Goal: Book appointment/travel/reservation

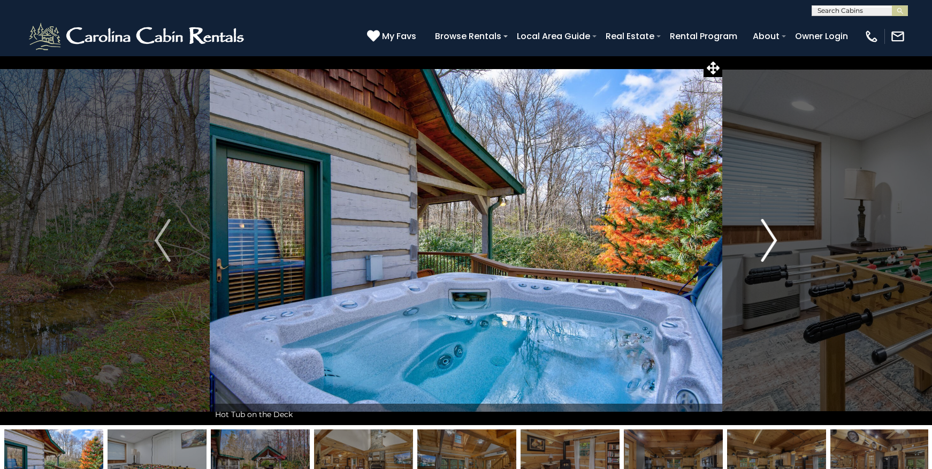
click at [773, 241] on img "Next" at bounding box center [769, 240] width 16 height 43
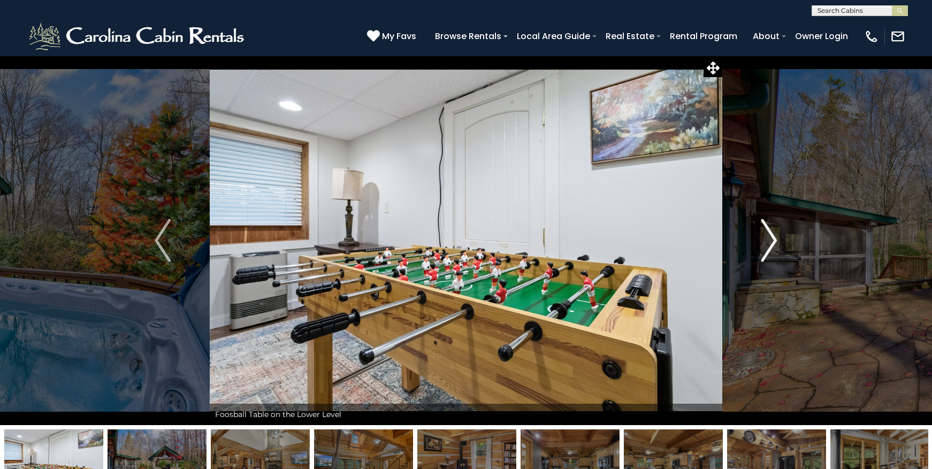
click at [775, 238] on img "Next" at bounding box center [769, 240] width 16 height 43
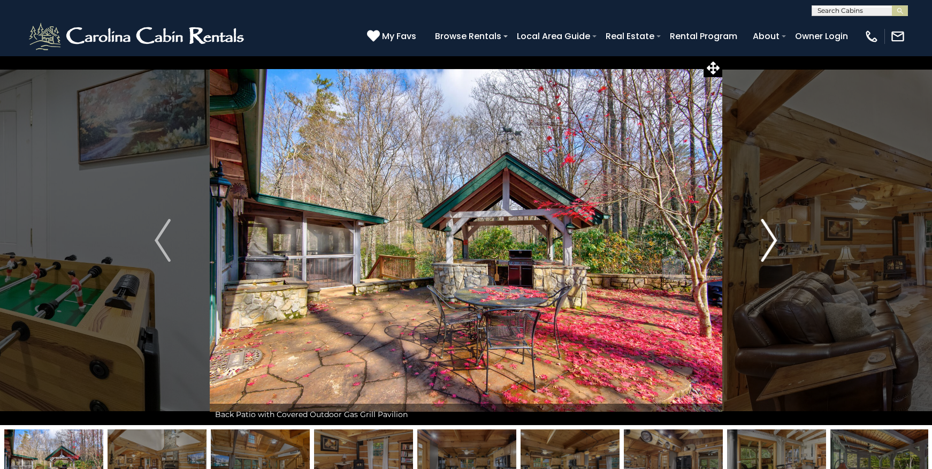
click at [775, 238] on img "Next" at bounding box center [769, 240] width 16 height 43
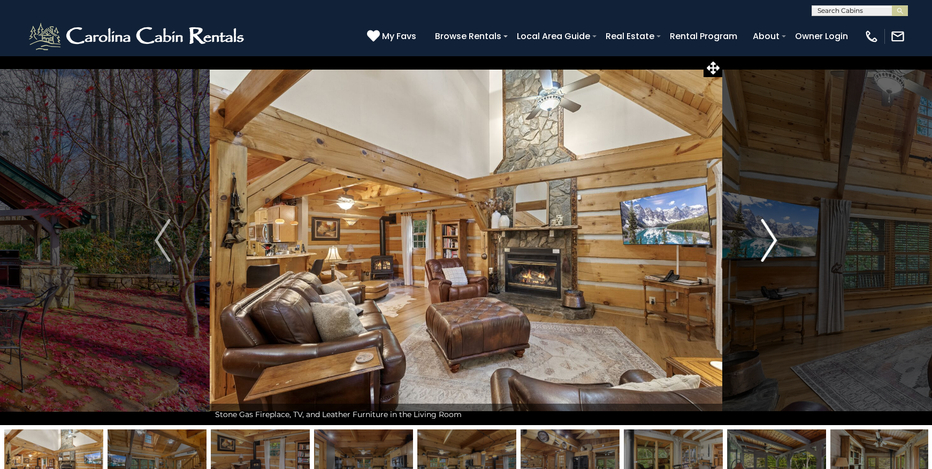
click at [775, 238] on img "Next" at bounding box center [769, 240] width 16 height 43
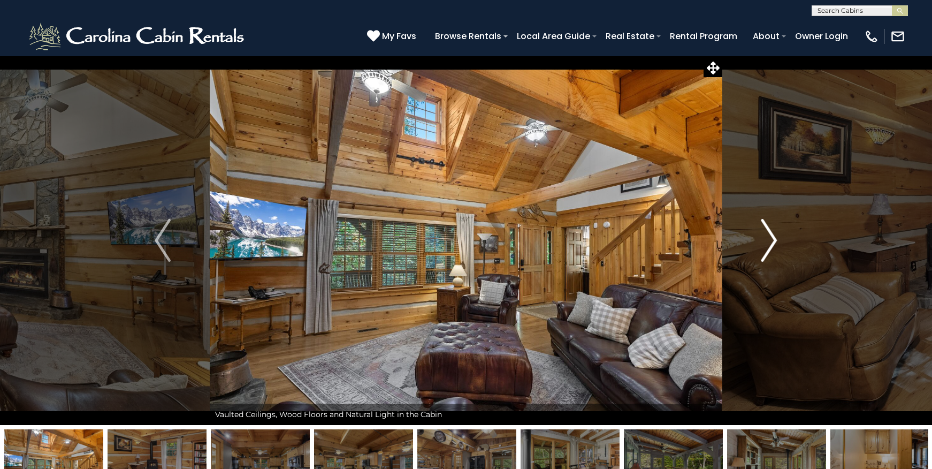
click at [775, 238] on img "Next" at bounding box center [769, 240] width 16 height 43
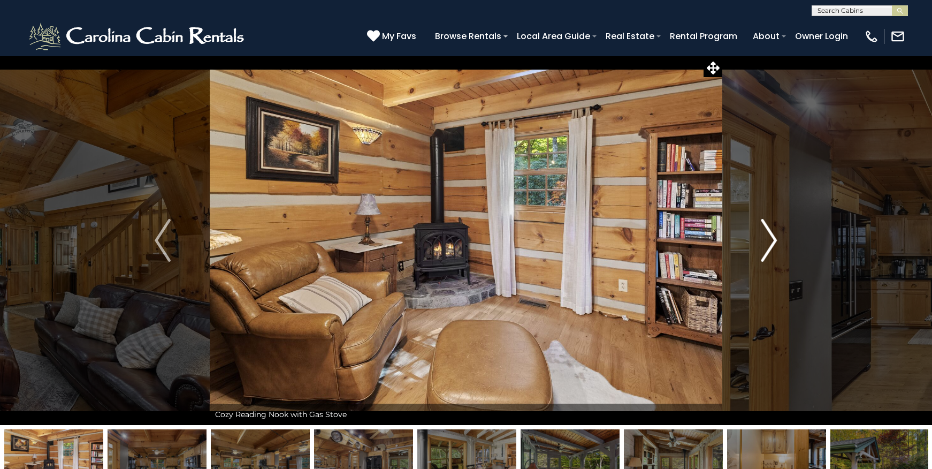
click at [775, 238] on img "Next" at bounding box center [769, 240] width 16 height 43
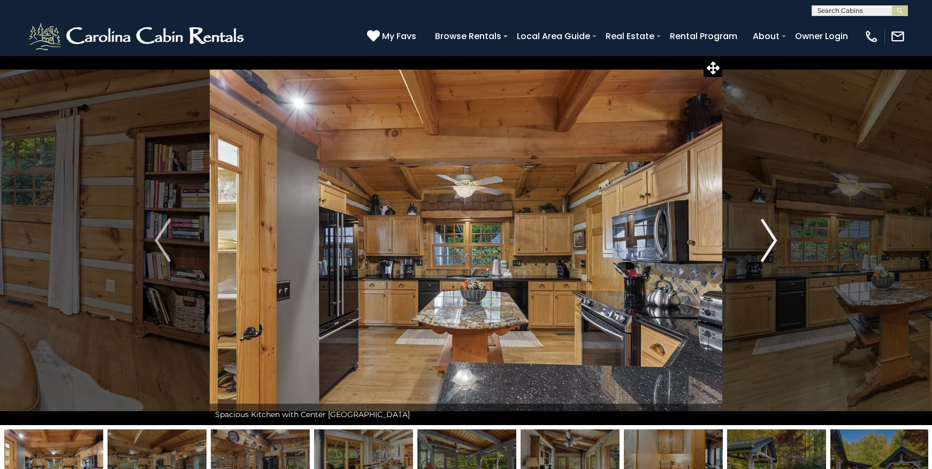
click at [775, 238] on img "Next" at bounding box center [769, 240] width 16 height 43
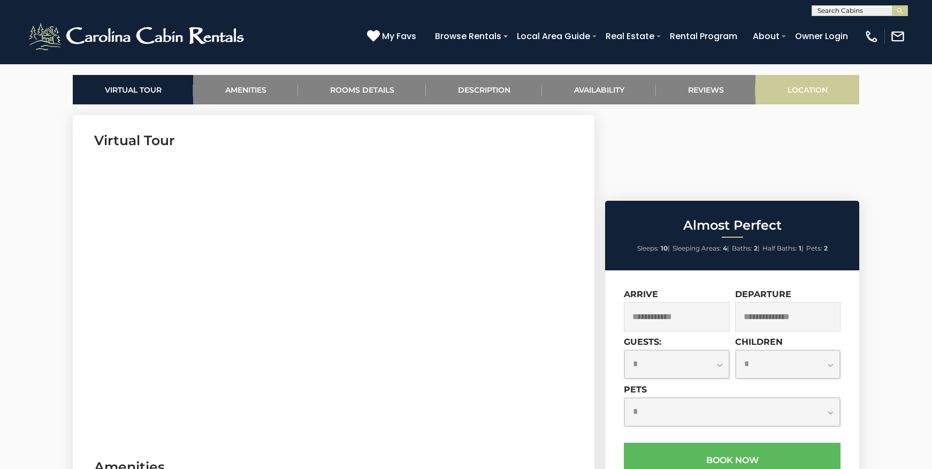
scroll to position [540, 0]
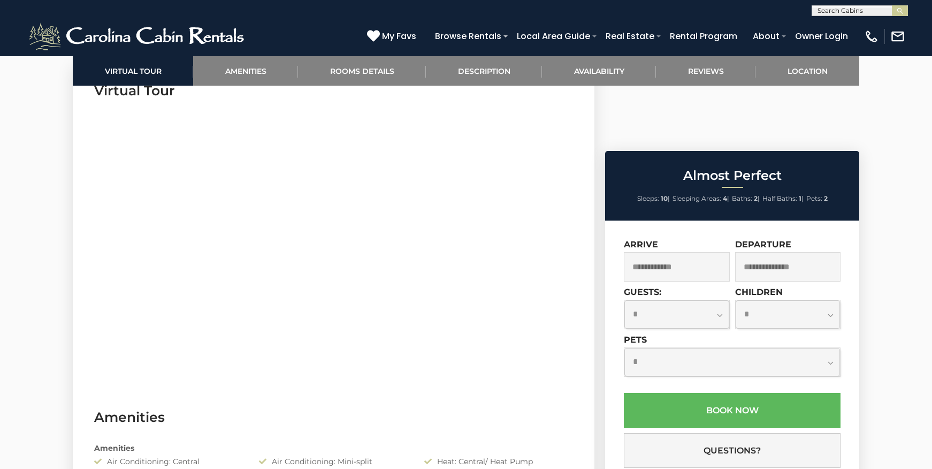
click at [703, 252] on input "text" at bounding box center [677, 266] width 106 height 29
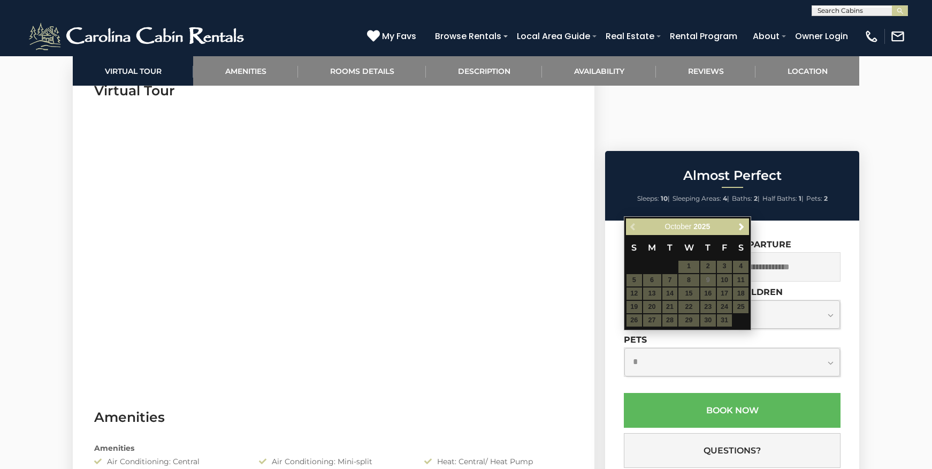
click at [726, 293] on table "S M T W T F S 1 2 3 4 5 6 7 8 9 10 11 12 13 14 15 16 17 18 19 20 21 22 23 24 25…" at bounding box center [687, 281] width 123 height 92
click at [740, 225] on span "Next" at bounding box center [741, 226] width 9 height 9
click at [742, 225] on span "Next" at bounding box center [741, 226] width 9 height 9
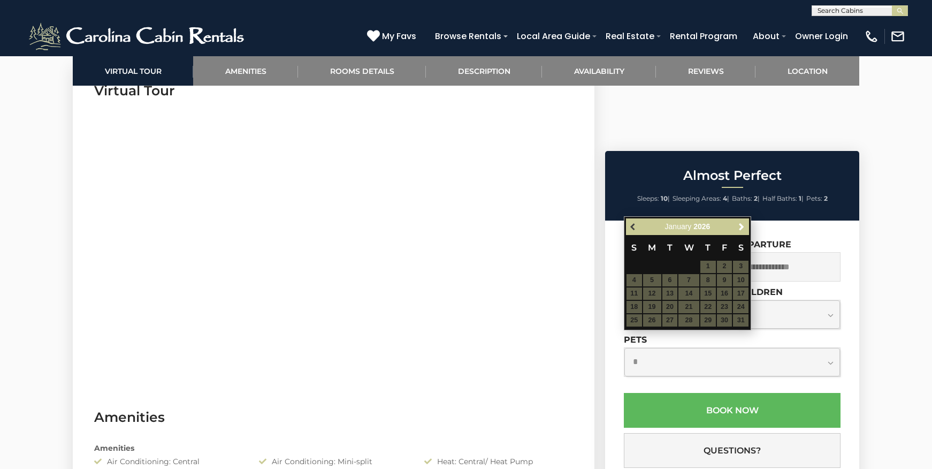
click at [636, 225] on span "Previous" at bounding box center [633, 226] width 9 height 9
click at [743, 224] on span "Next" at bounding box center [741, 226] width 9 height 9
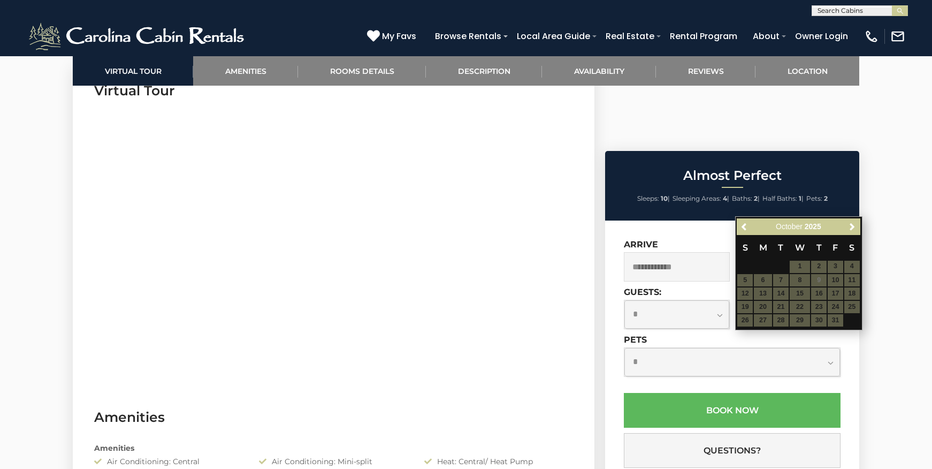
click at [687, 252] on input "text" at bounding box center [677, 266] width 106 height 29
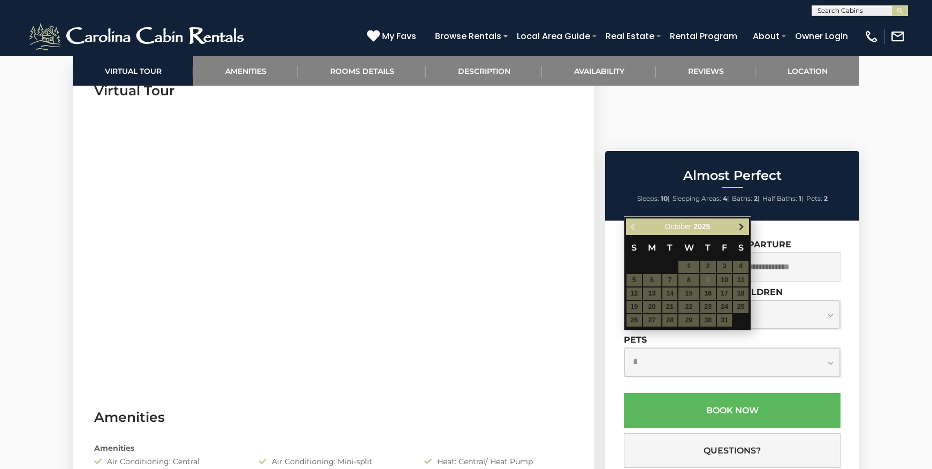
click at [743, 223] on span "Next" at bounding box center [741, 226] width 9 height 9
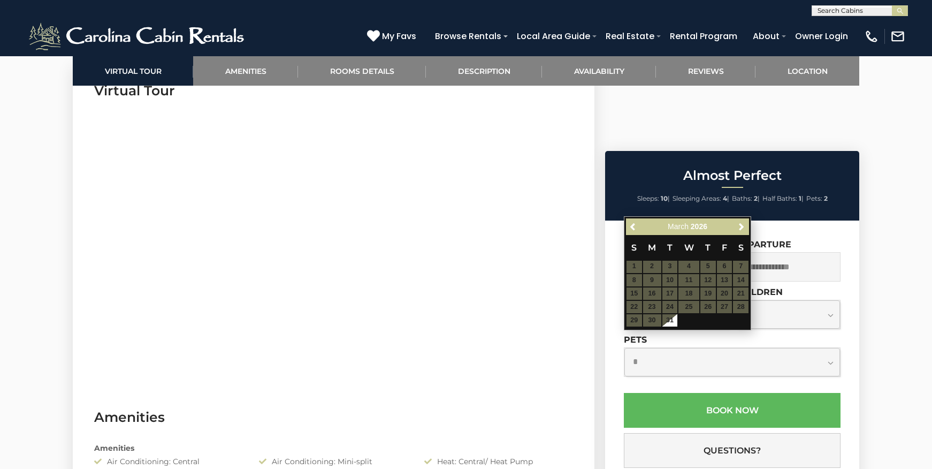
click at [743, 223] on span "Next" at bounding box center [741, 226] width 9 height 9
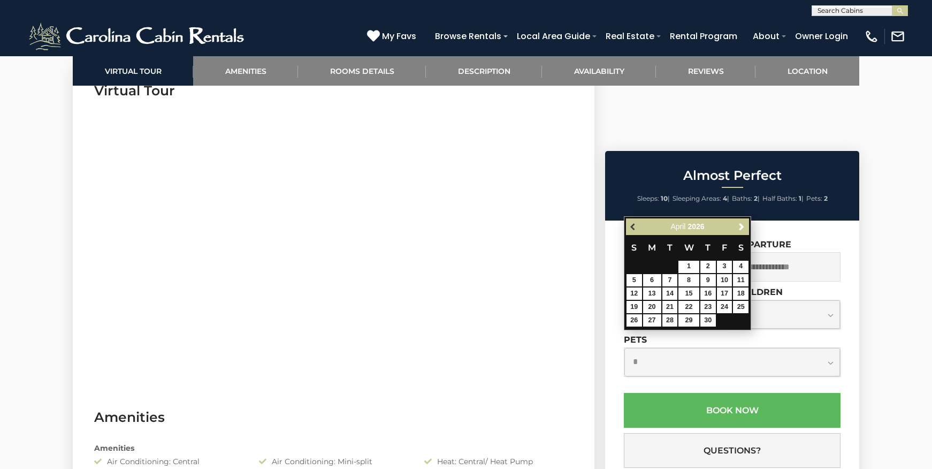
click at [632, 226] on span "Previous" at bounding box center [633, 226] width 9 height 9
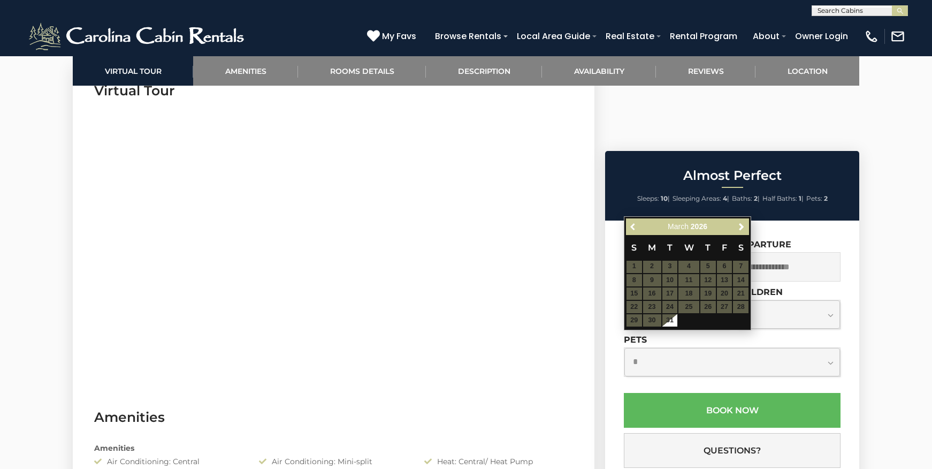
click at [632, 226] on span "Previous" at bounding box center [633, 226] width 9 height 9
